Goal: Complete application form

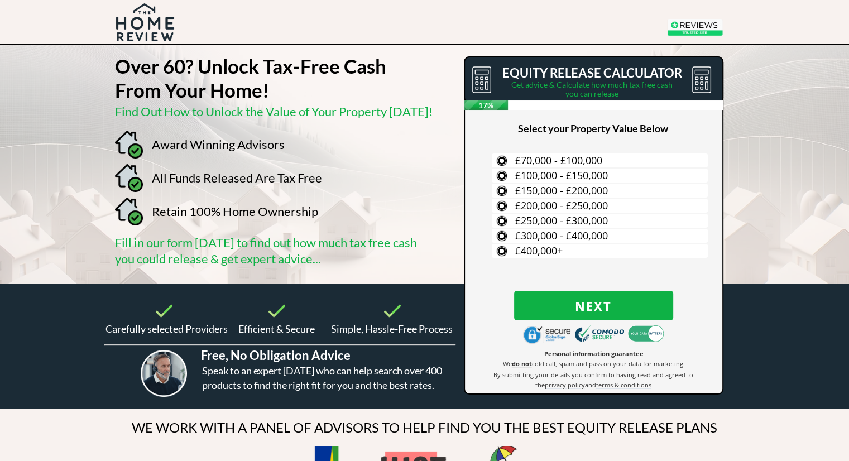
scroll to position [22, 0]
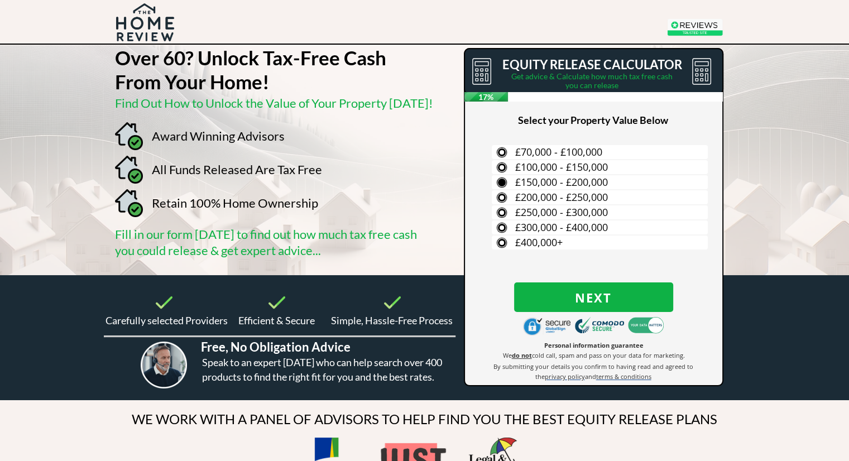
click at [542, 184] on span "£150,000 - £200,000" at bounding box center [561, 181] width 93 height 13
click at [0, 0] on input "£150,000 - £200,000" at bounding box center [0, 0] width 0 height 0
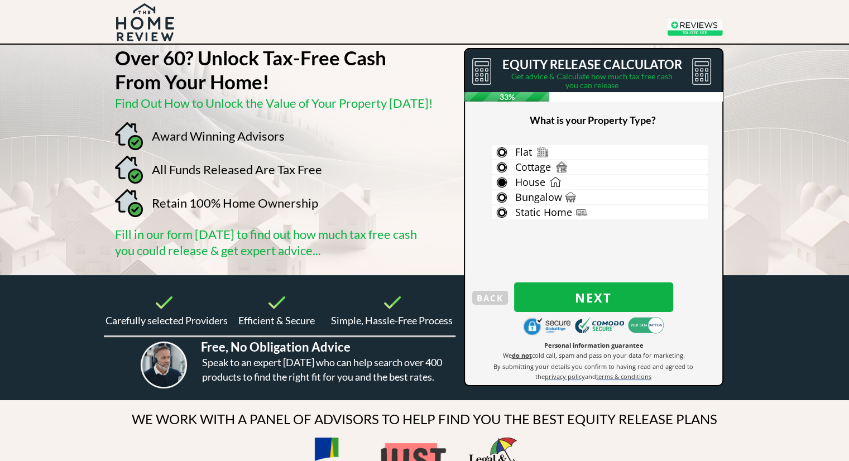
click at [544, 179] on span "House" at bounding box center [530, 181] width 30 height 13
click at [0, 0] on input "House" at bounding box center [0, 0] width 0 height 0
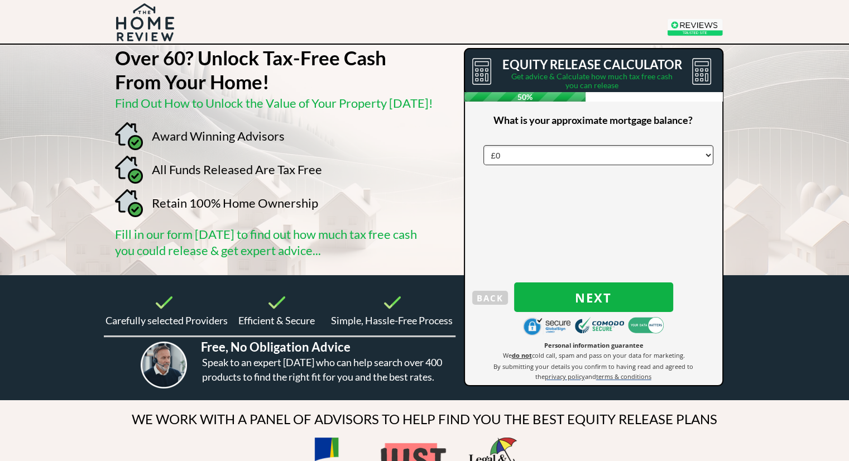
click at [544, 179] on div at bounding box center [593, 217] width 257 height 336
click at [522, 153] on select "£0 £5,000 £10,000 £15,000 £20,000 £25,000 £30,000 £35,000 £40,000 £45,000 £50,0…" at bounding box center [598, 155] width 230 height 20
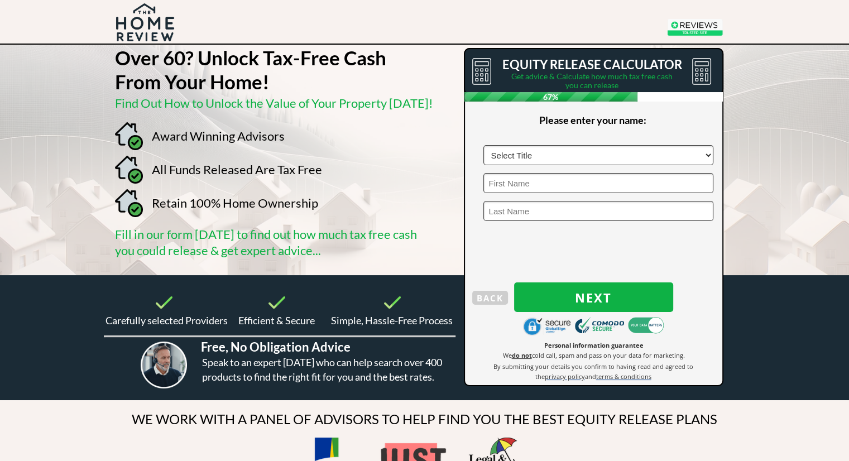
click at [511, 311] on div at bounding box center [593, 217] width 257 height 336
